Goal: Information Seeking & Learning: Learn about a topic

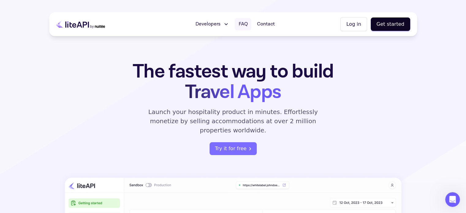
click at [241, 25] on span "FAQ" at bounding box center [242, 24] width 9 height 7
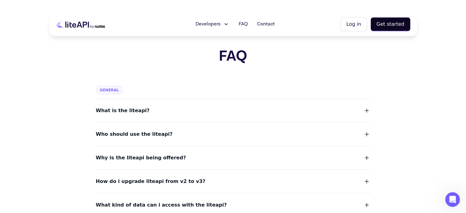
click at [186, 108] on button "What is the liteapi?" at bounding box center [233, 110] width 274 height 9
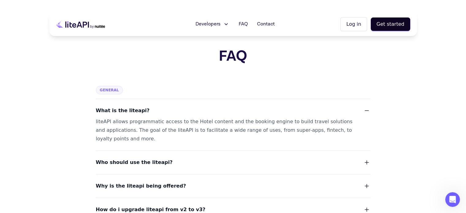
click at [189, 109] on button "What is the liteapi?" at bounding box center [233, 110] width 274 height 9
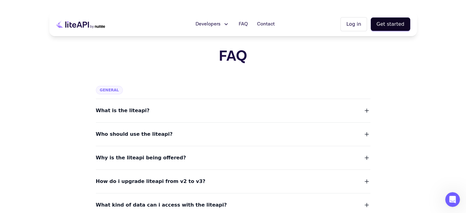
click at [165, 133] on button "Who should use the liteapi?" at bounding box center [233, 134] width 274 height 9
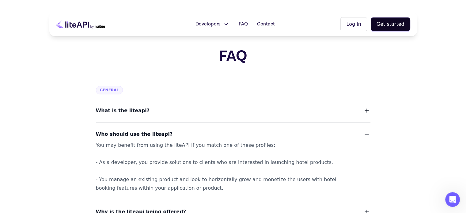
scroll to position [31, 0]
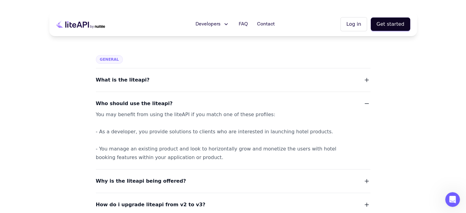
click at [201, 101] on button "Who should use the liteapi?" at bounding box center [233, 103] width 274 height 9
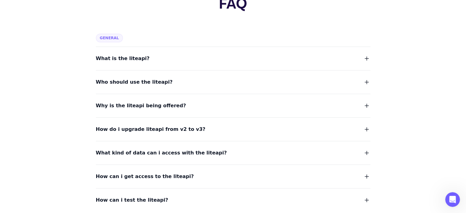
scroll to position [61, 0]
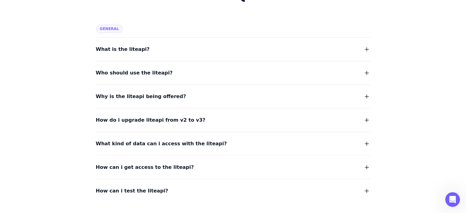
click at [193, 99] on button "Why is the liteapi being offered?" at bounding box center [233, 96] width 274 height 9
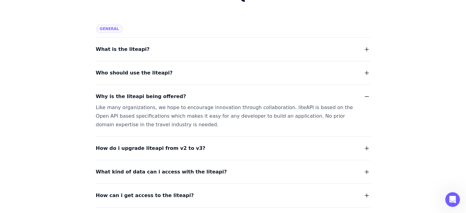
click at [194, 96] on button "Why is the liteapi being offered?" at bounding box center [233, 96] width 274 height 9
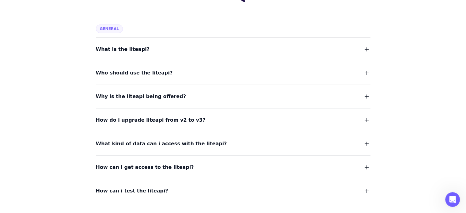
click at [195, 116] on button "How do i upgrade liteapi from v2 to v3?" at bounding box center [233, 120] width 274 height 9
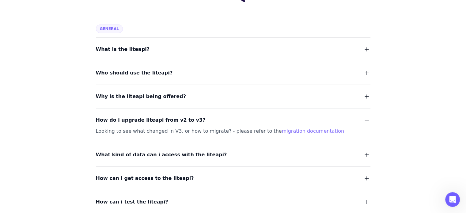
click at [195, 116] on button "How do i upgrade liteapi from v2 to v3?" at bounding box center [233, 120] width 274 height 9
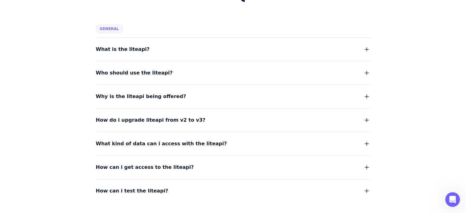
scroll to position [92, 0]
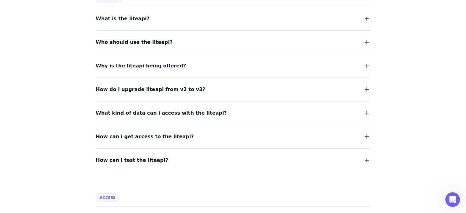
click at [203, 111] on button "What kind of data can i access with the liteapi?" at bounding box center [233, 113] width 274 height 9
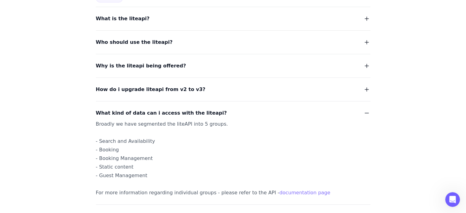
click at [204, 111] on button "What kind of data can i access with the liteapi?" at bounding box center [233, 113] width 274 height 9
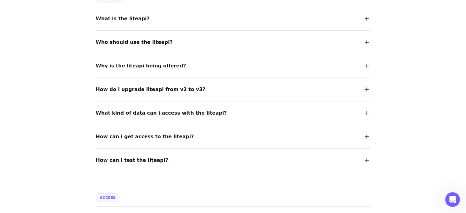
click at [203, 134] on button "How can i get access to the liteapi?" at bounding box center [233, 136] width 274 height 9
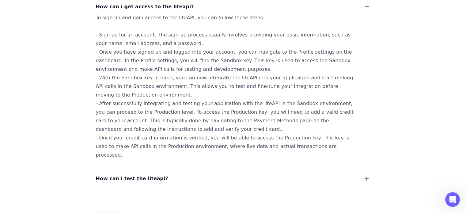
scroll to position [245, 0]
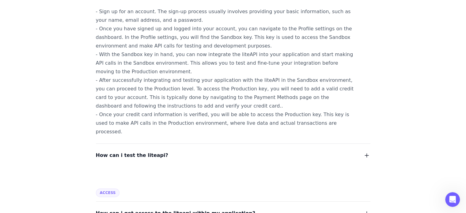
click at [169, 151] on button "How can i test the liteapi?" at bounding box center [233, 155] width 274 height 9
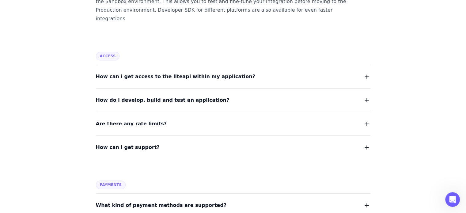
scroll to position [429, 0]
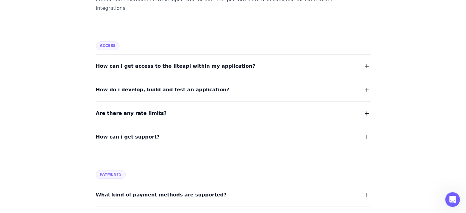
click at [199, 109] on button "Are there any rate limits?" at bounding box center [233, 113] width 274 height 9
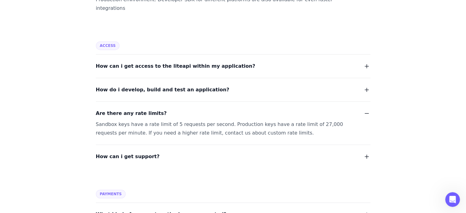
click at [212, 109] on button "Are there any rate limits?" at bounding box center [233, 113] width 274 height 9
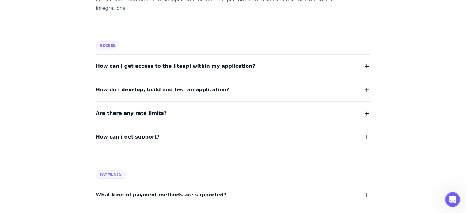
scroll to position [490, 0]
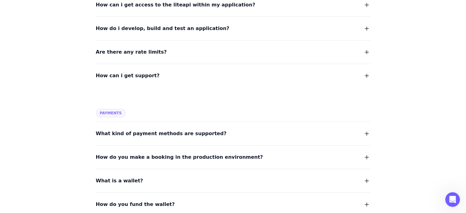
click at [221, 129] on button "What kind of payment methods are supported?" at bounding box center [233, 133] width 274 height 9
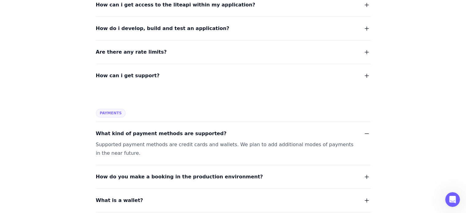
click at [243, 129] on button "What kind of payment methods are supported?" at bounding box center [233, 133] width 274 height 9
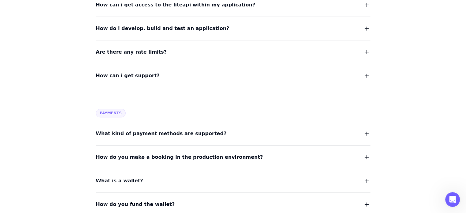
scroll to position [520, 0]
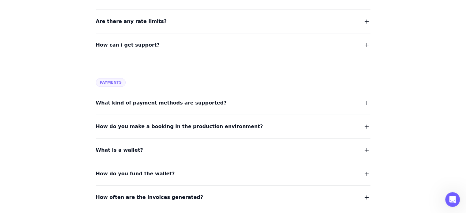
click at [211, 122] on span "How do you make a booking in the production environment?" at bounding box center [179, 126] width 167 height 9
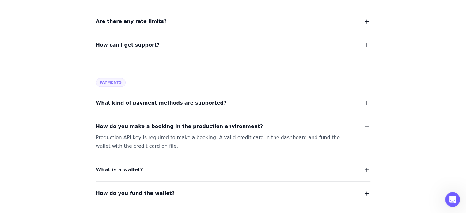
click at [253, 122] on button "How do you make a booking in the production environment?" at bounding box center [233, 126] width 274 height 9
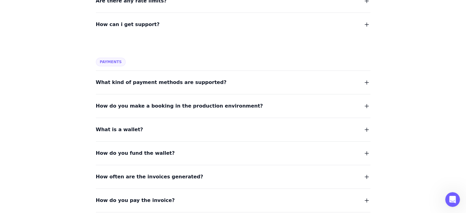
scroll to position [551, 0]
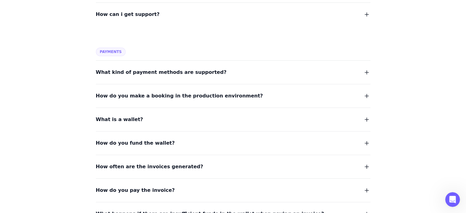
click at [157, 115] on button "What is a wallet?" at bounding box center [233, 119] width 274 height 9
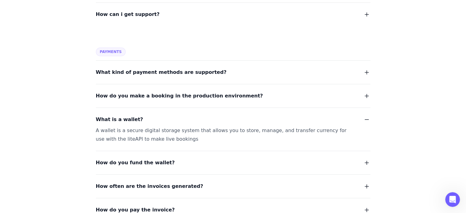
click at [256, 115] on button "What is a wallet?" at bounding box center [233, 119] width 274 height 9
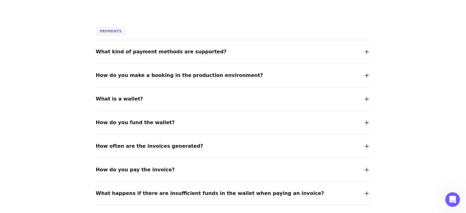
scroll to position [582, 0]
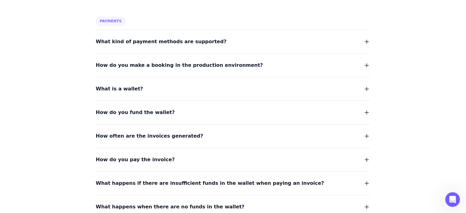
click at [151, 108] on span "How do you fund the wallet?" at bounding box center [135, 112] width 79 height 9
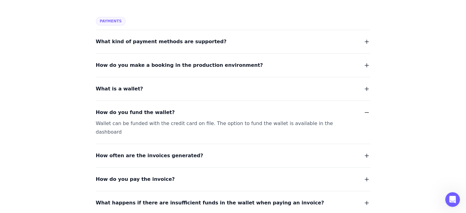
click at [147, 108] on span "How do you fund the wallet?" at bounding box center [135, 112] width 79 height 9
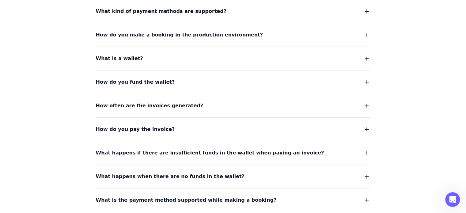
scroll to position [612, 0]
click at [145, 125] on span "How do you pay the invoice?" at bounding box center [135, 129] width 79 height 9
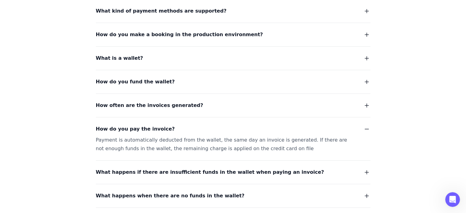
click at [154, 125] on span "How do you pay the invoice?" at bounding box center [135, 129] width 79 height 9
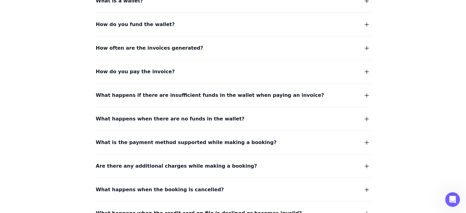
scroll to position [673, 0]
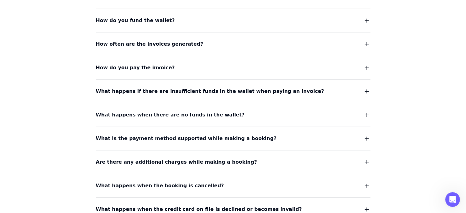
click at [180, 87] on span "What happens if there are insufficient funds in the wallet when paying an invoi…" at bounding box center [210, 91] width 228 height 9
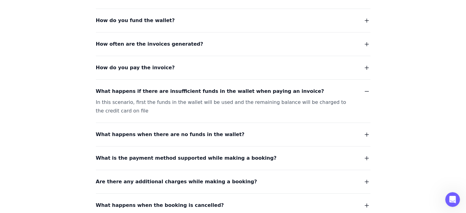
click at [239, 87] on span "What happens if there are insufficient funds in the wallet when paying an invoi…" at bounding box center [210, 91] width 228 height 9
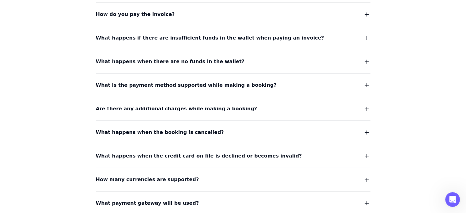
scroll to position [735, 0]
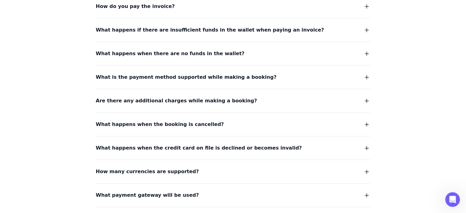
click at [198, 73] on span "What is the payment method supported while making a booking?" at bounding box center [186, 77] width 181 height 9
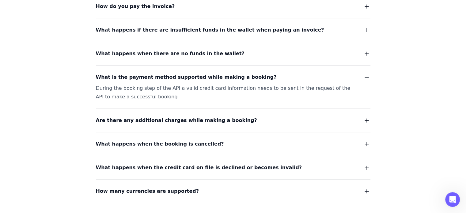
click at [196, 73] on span "What is the payment method supported while making a booking?" at bounding box center [186, 77] width 181 height 9
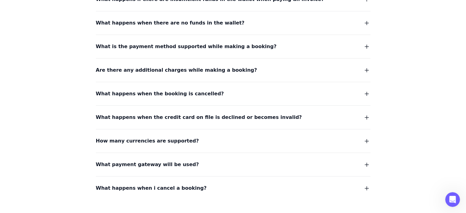
scroll to position [796, 0]
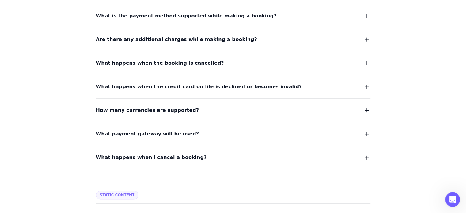
click at [162, 129] on span "What payment gateway will be used?" at bounding box center [147, 133] width 103 height 9
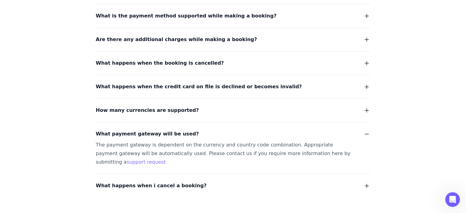
click at [174, 129] on span "What payment gateway will be used?" at bounding box center [147, 133] width 103 height 9
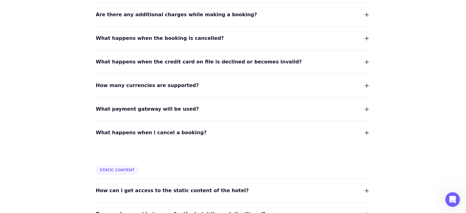
scroll to position [857, 0]
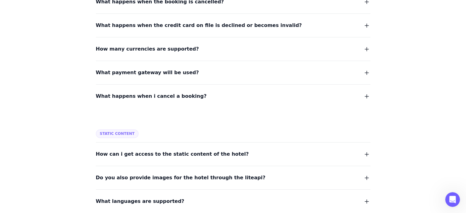
click at [167, 92] on span "What happens when i cancel a booking?" at bounding box center [151, 96] width 111 height 9
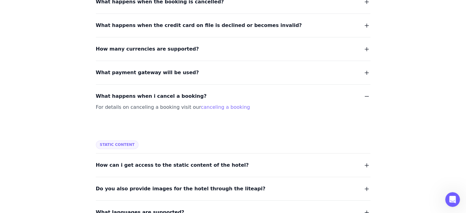
click at [167, 92] on span "What happens when i cancel a booking?" at bounding box center [151, 96] width 111 height 9
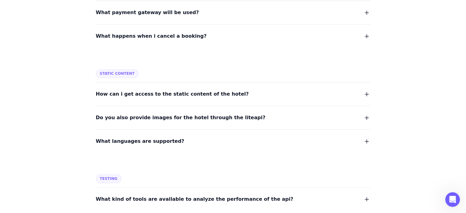
scroll to position [918, 0]
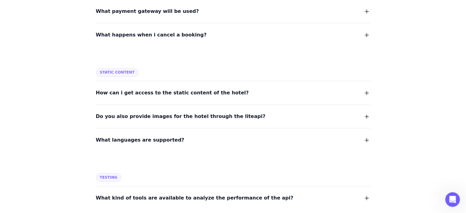
click at [183, 88] on span "How can i get access to the static content of the hotel?" at bounding box center [172, 92] width 153 height 9
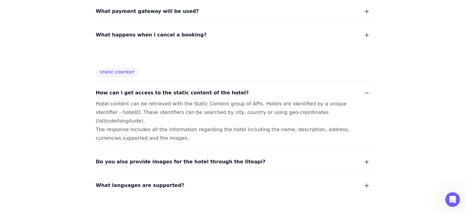
click at [187, 88] on span "How can i get access to the static content of the hotel?" at bounding box center [172, 92] width 153 height 9
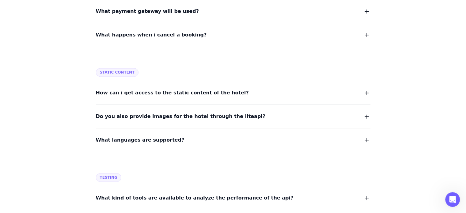
click at [186, 104] on div "Do you also provide images for the hotel through the liteapi?" at bounding box center [233, 112] width 274 height 16
click at [185, 112] on span "Do you also provide images for the hotel through the liteapi?" at bounding box center [181, 116] width 170 height 9
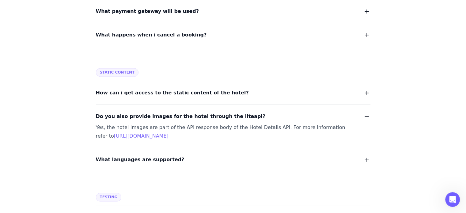
click at [184, 112] on span "Do you also provide images for the hotel through the liteapi?" at bounding box center [181, 116] width 170 height 9
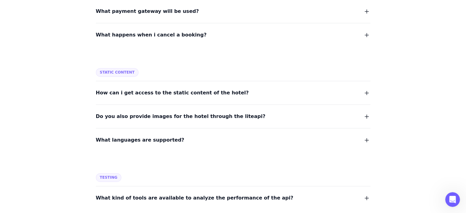
click at [148, 136] on span "What languages are supported?" at bounding box center [140, 140] width 88 height 9
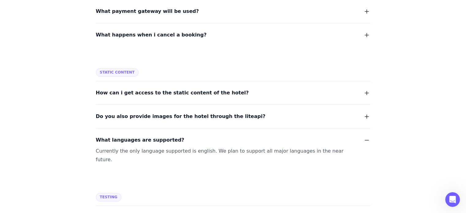
click at [149, 136] on span "What languages are supported?" at bounding box center [140, 140] width 88 height 9
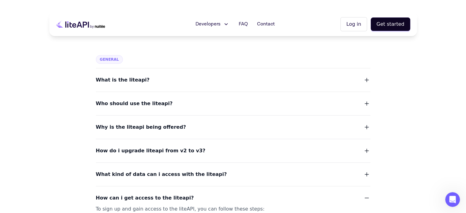
scroll to position [0, 0]
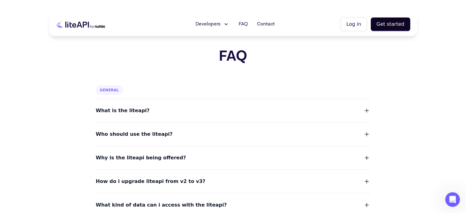
click at [227, 25] on icon at bounding box center [226, 24] width 3 height 1
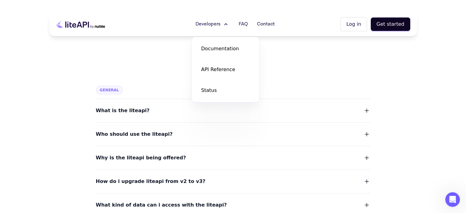
click at [228, 25] on icon at bounding box center [226, 24] width 6 height 6
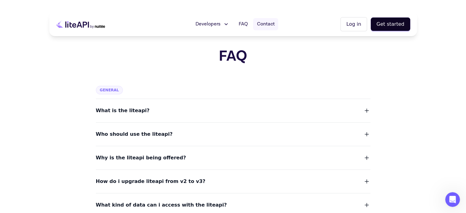
click at [274, 23] on span "Contact" at bounding box center [266, 24] width 18 height 7
